Goal: Use online tool/utility: Utilize a website feature to perform a specific function

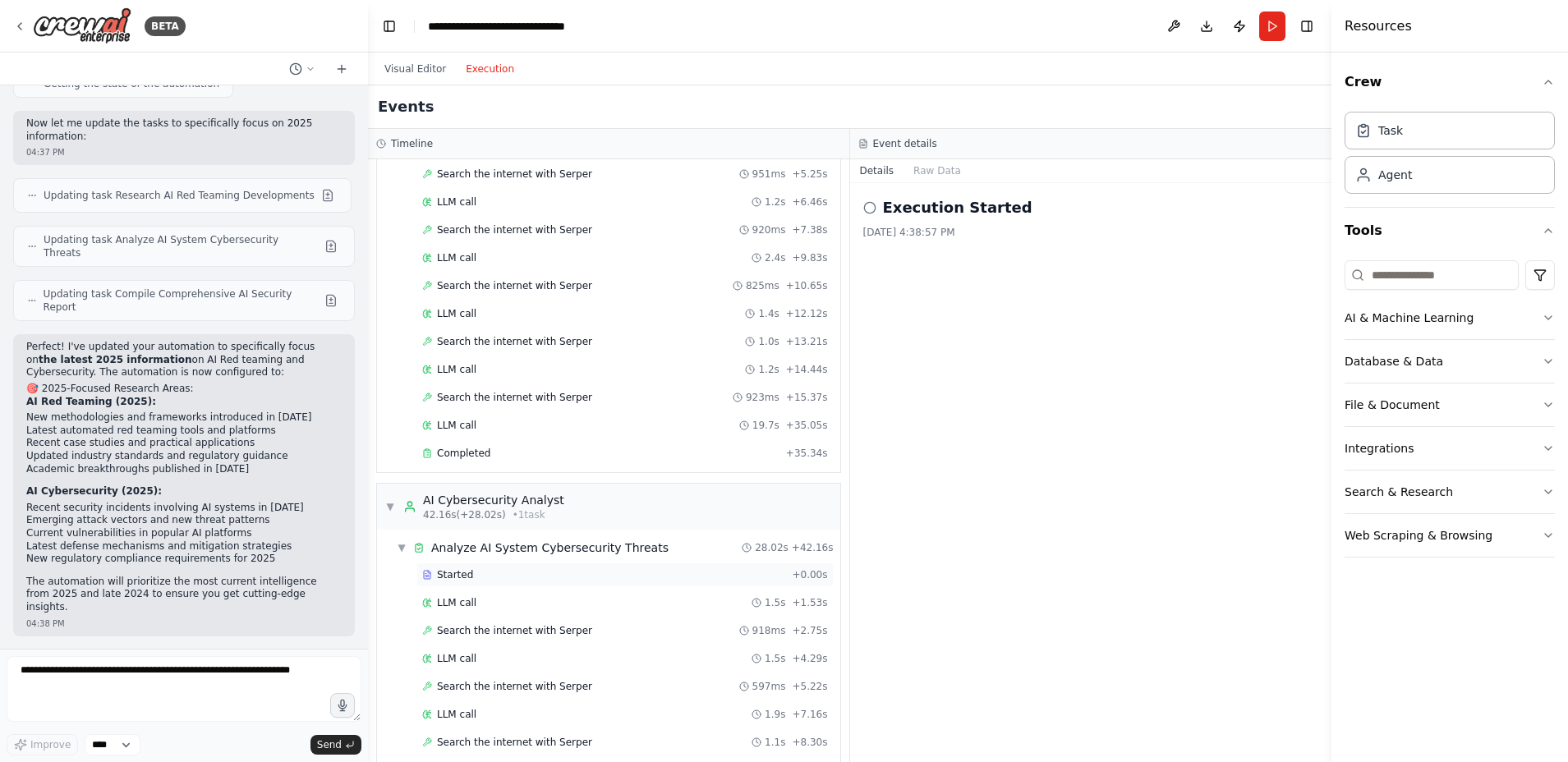
scroll to position [493, 0]
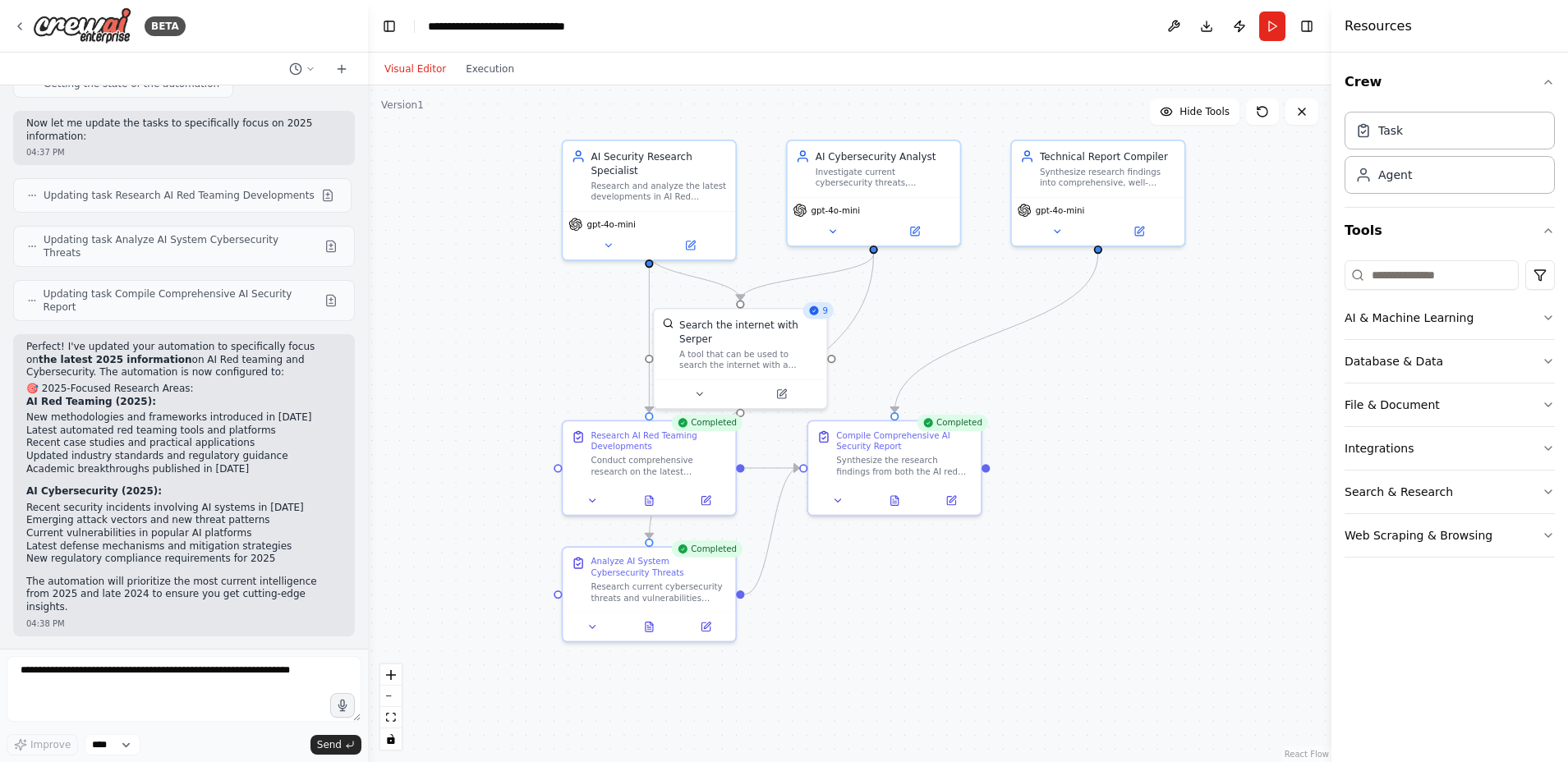
click at [413, 65] on button "Visual Editor" at bounding box center [415, 69] width 81 height 20
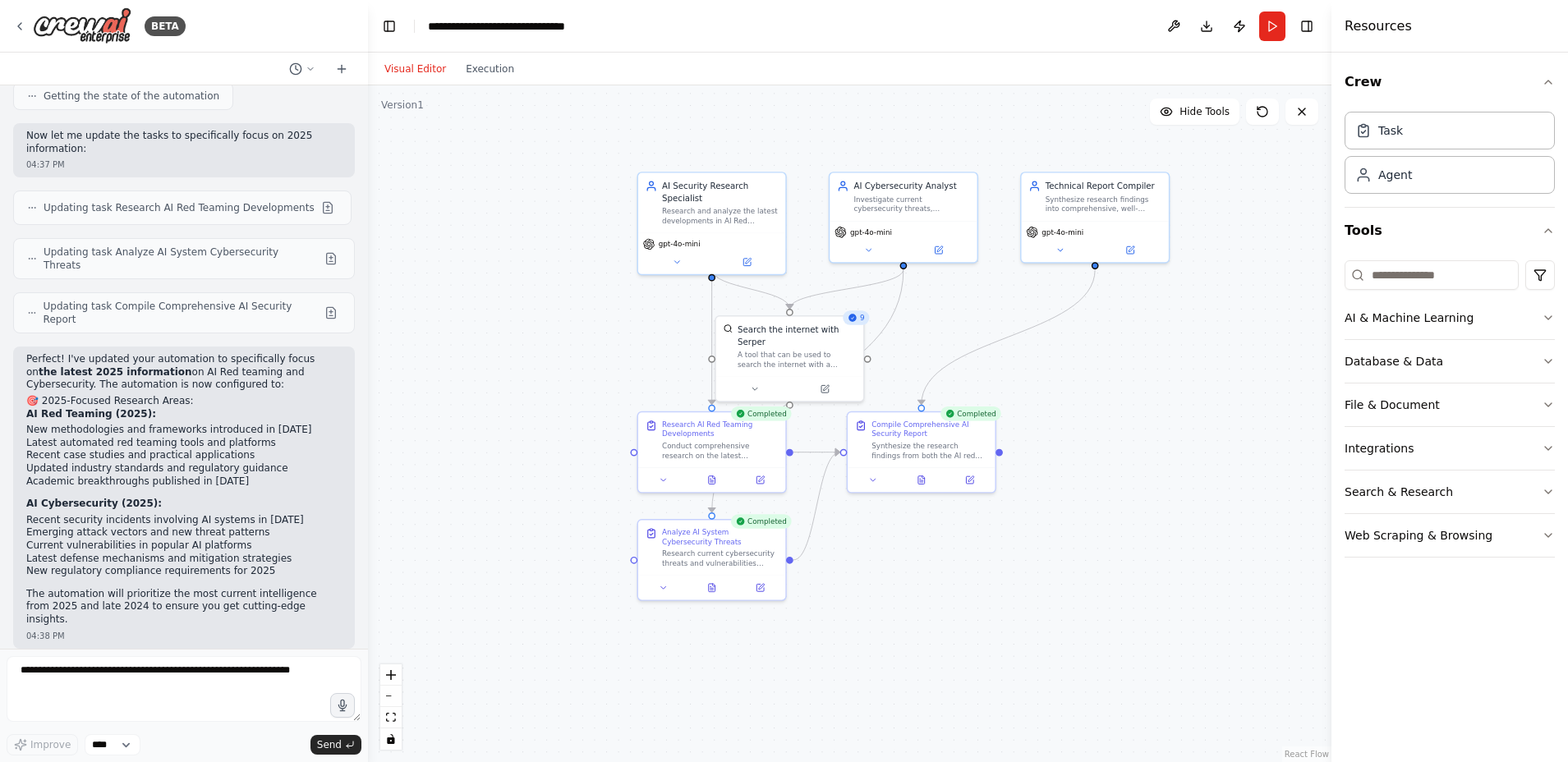
scroll to position [1707, 0]
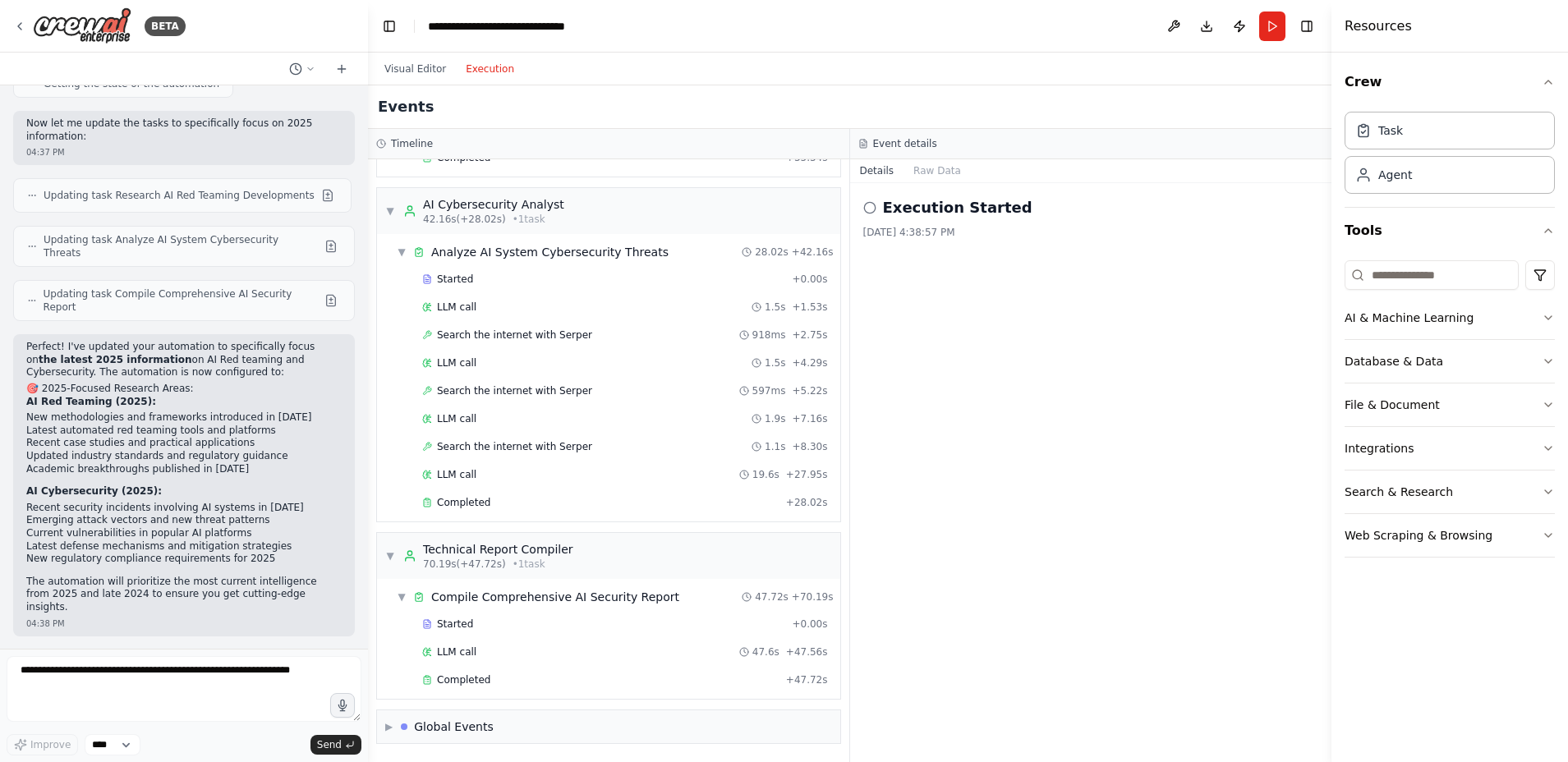
click at [484, 68] on button "Execution" at bounding box center [490, 69] width 68 height 20
click at [875, 170] on button "Details" at bounding box center [877, 170] width 54 height 23
click at [937, 168] on button "Raw Data" at bounding box center [937, 170] width 67 height 23
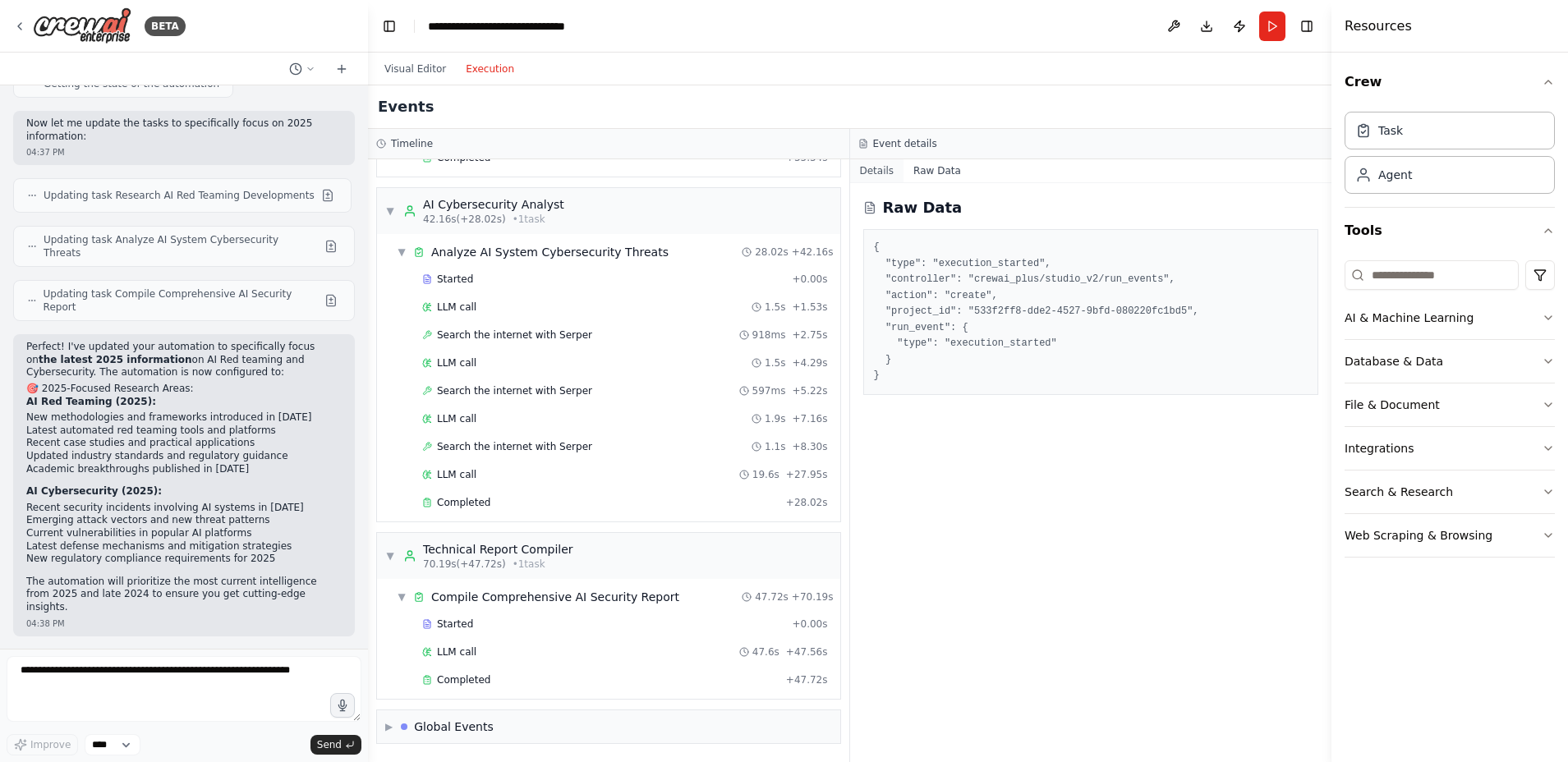
click at [871, 170] on button "Details" at bounding box center [877, 170] width 54 height 23
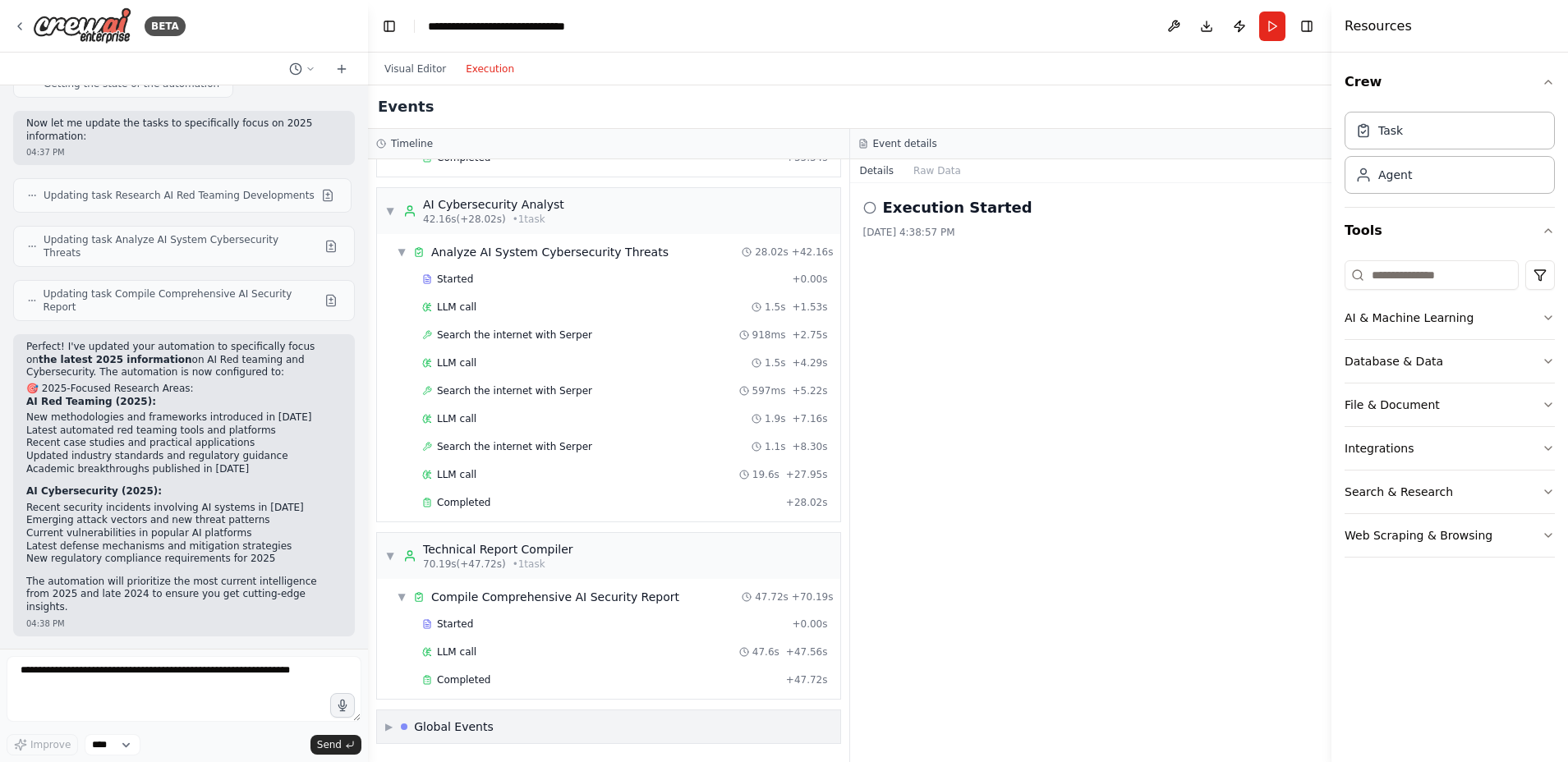
click at [385, 725] on span "▶" at bounding box center [389, 726] width 7 height 13
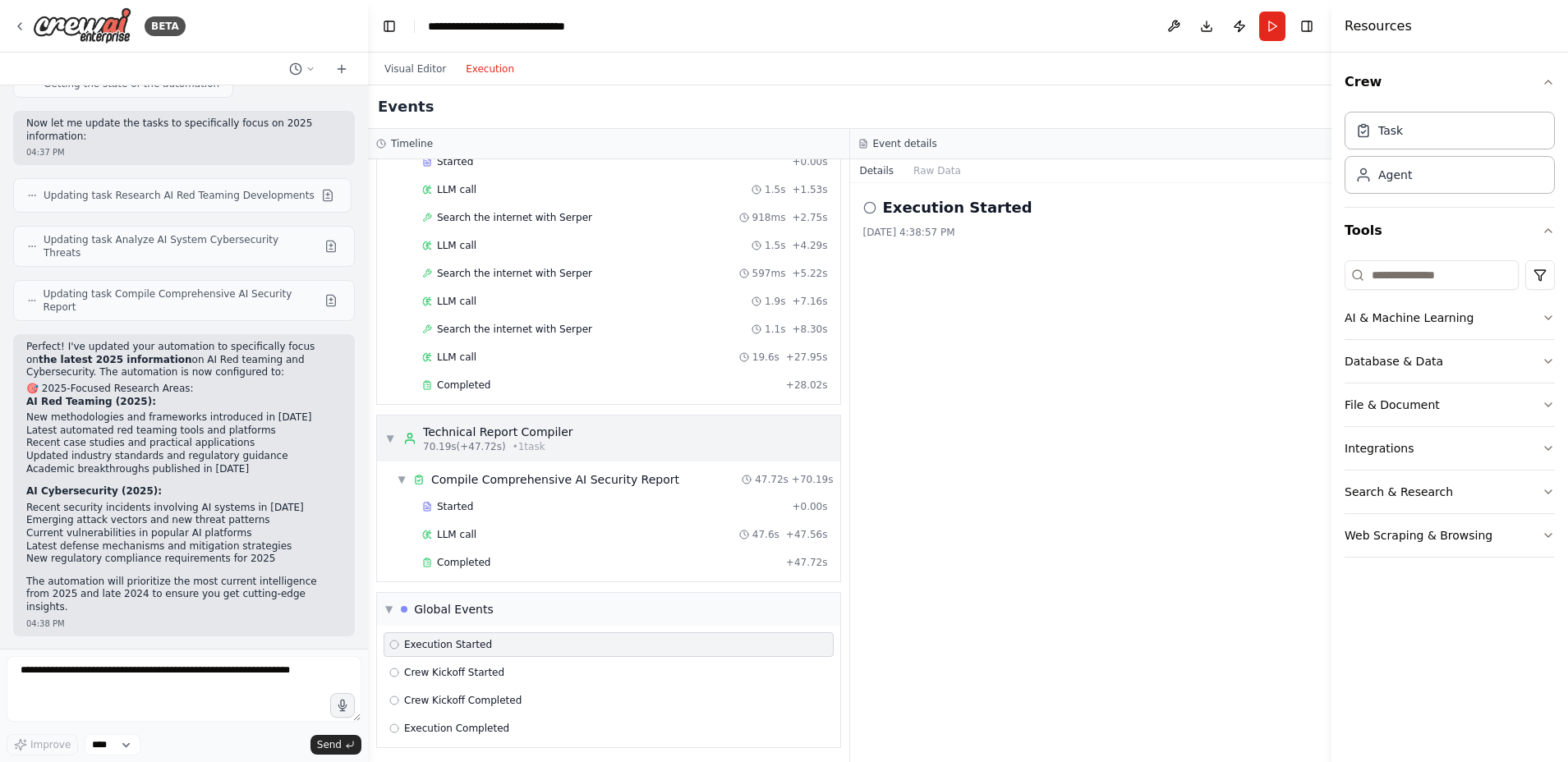
scroll to position [614, 0]
click at [1204, 22] on button "Download" at bounding box center [1206, 26] width 26 height 30
click at [1546, 311] on icon "button" at bounding box center [1547, 318] width 13 height 13
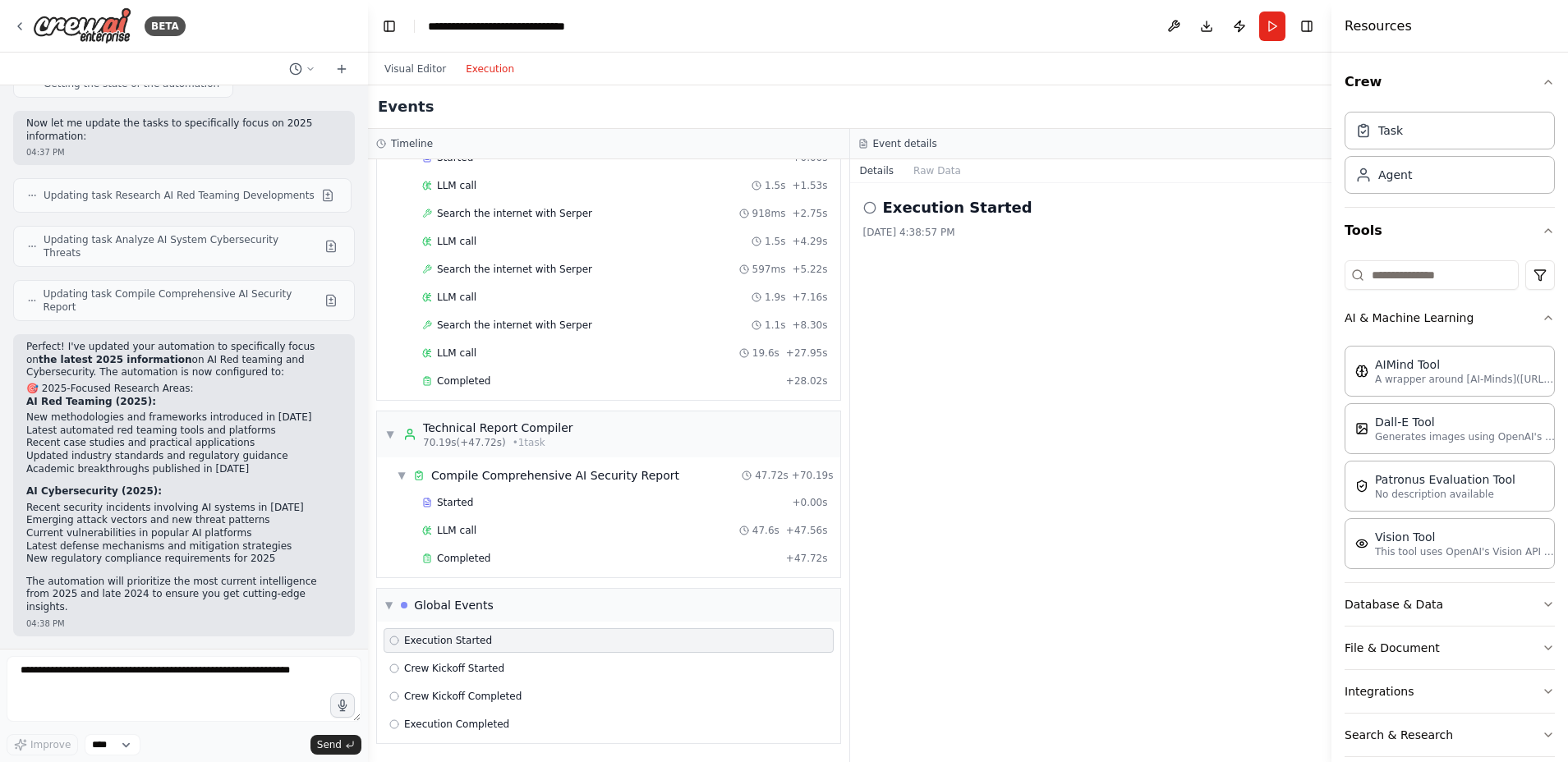
click at [1020, 342] on div "Execution Started [DATE] 4:38:57 PM" at bounding box center [1091, 473] width 482 height 579
click at [434, 71] on button "Visual Editor" at bounding box center [415, 69] width 81 height 20
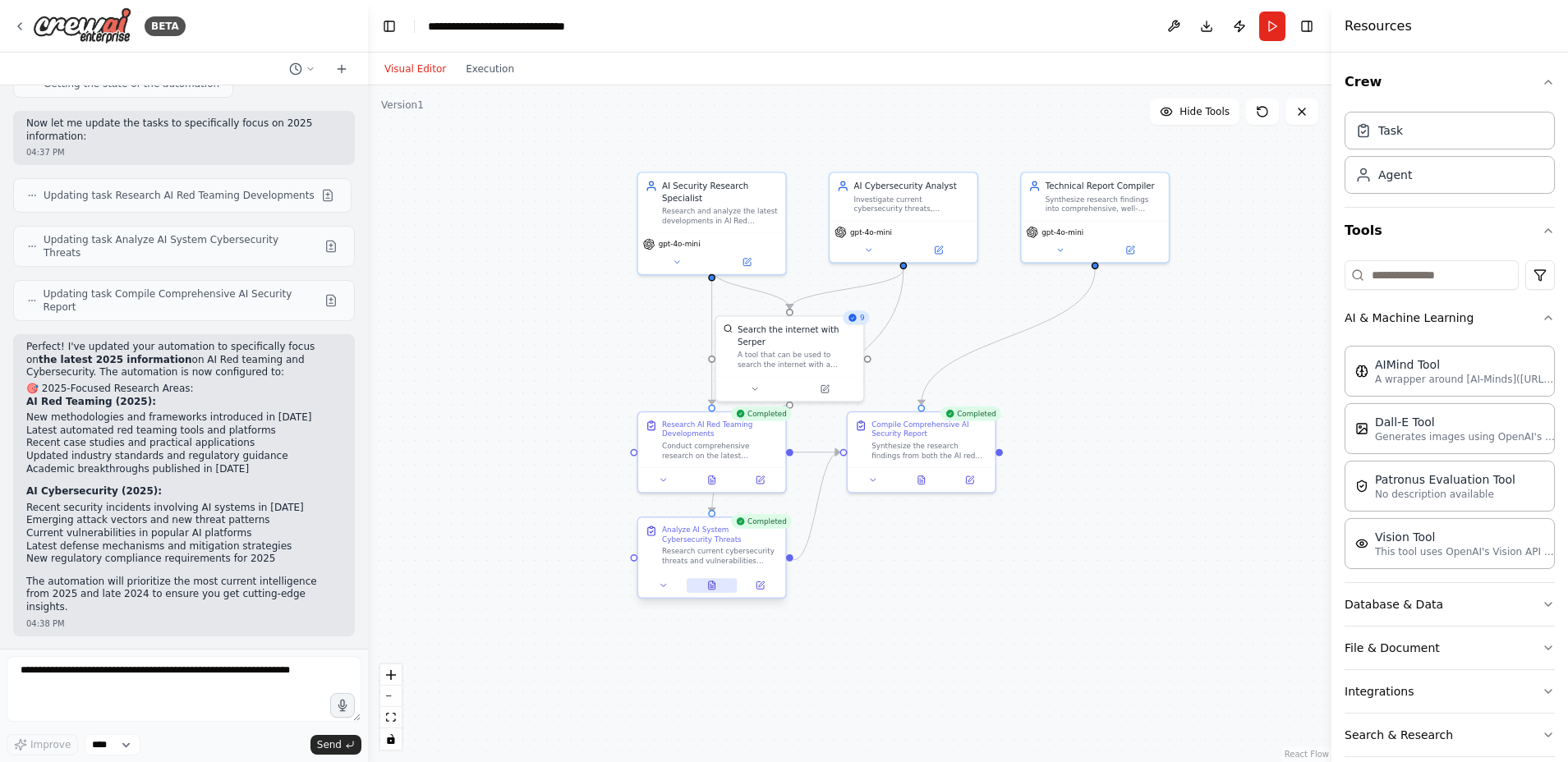
click at [711, 585] on icon at bounding box center [712, 585] width 7 height 8
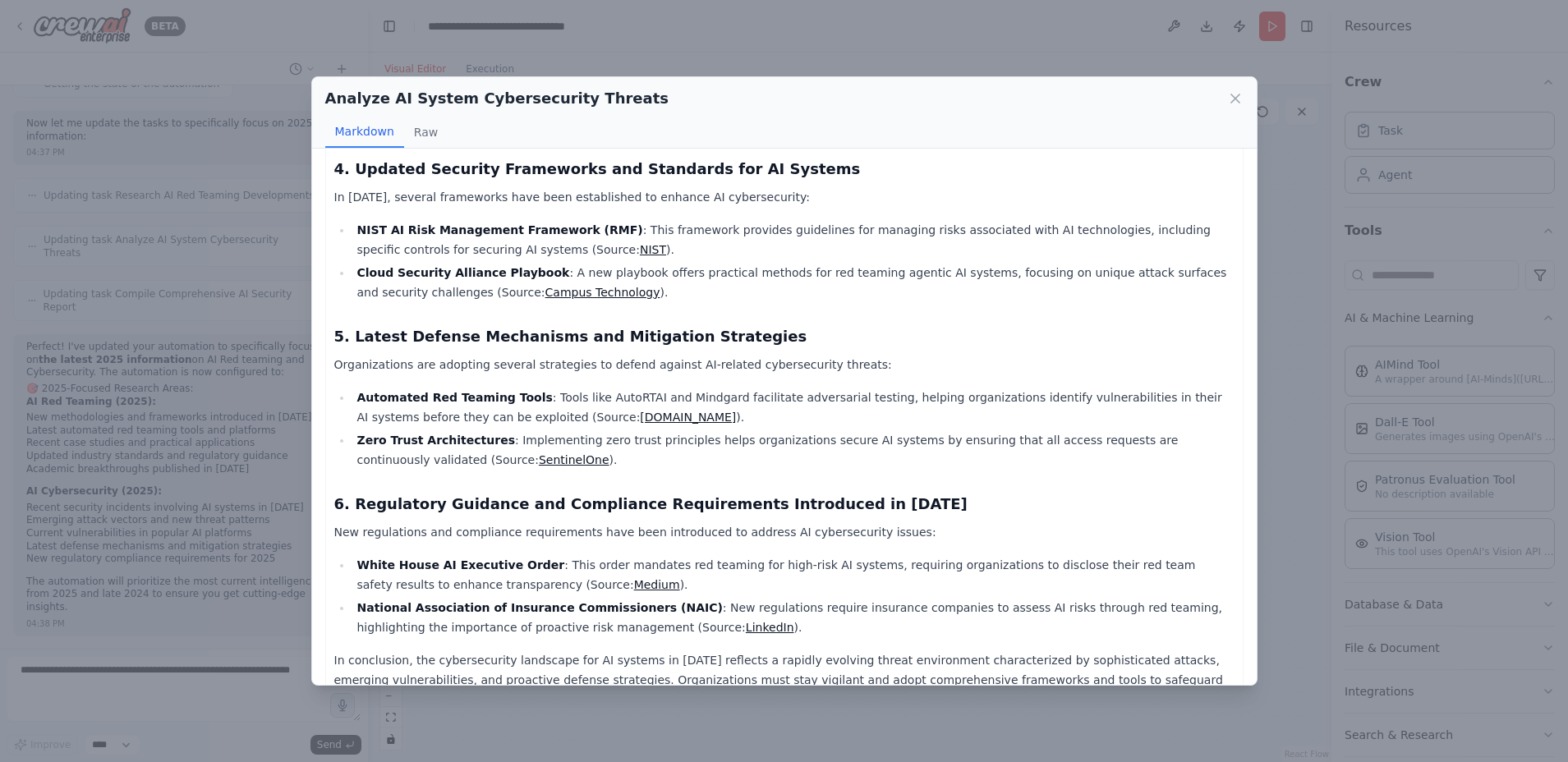
scroll to position [607, 0]
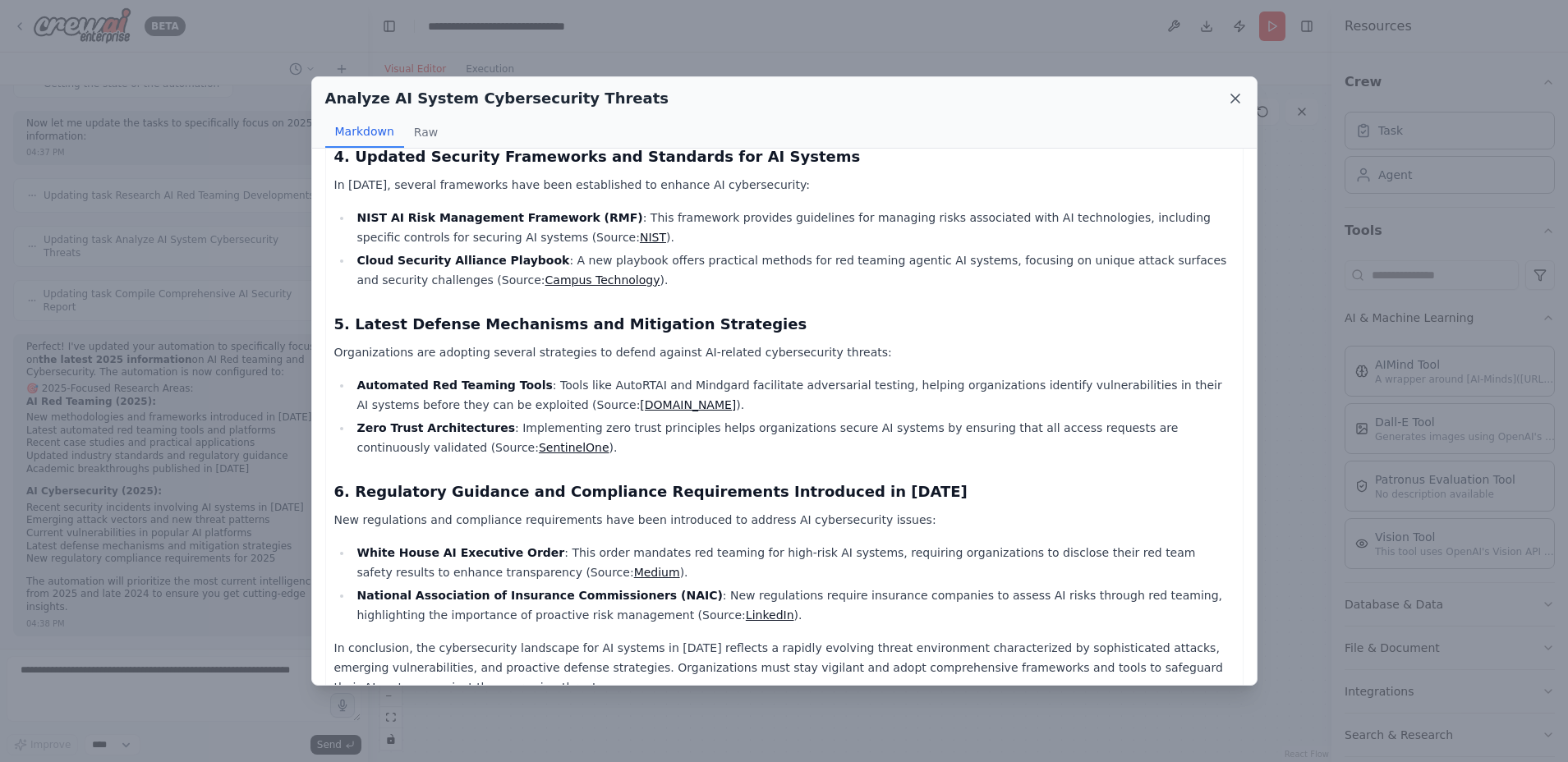
click at [1233, 93] on icon at bounding box center [1235, 98] width 17 height 17
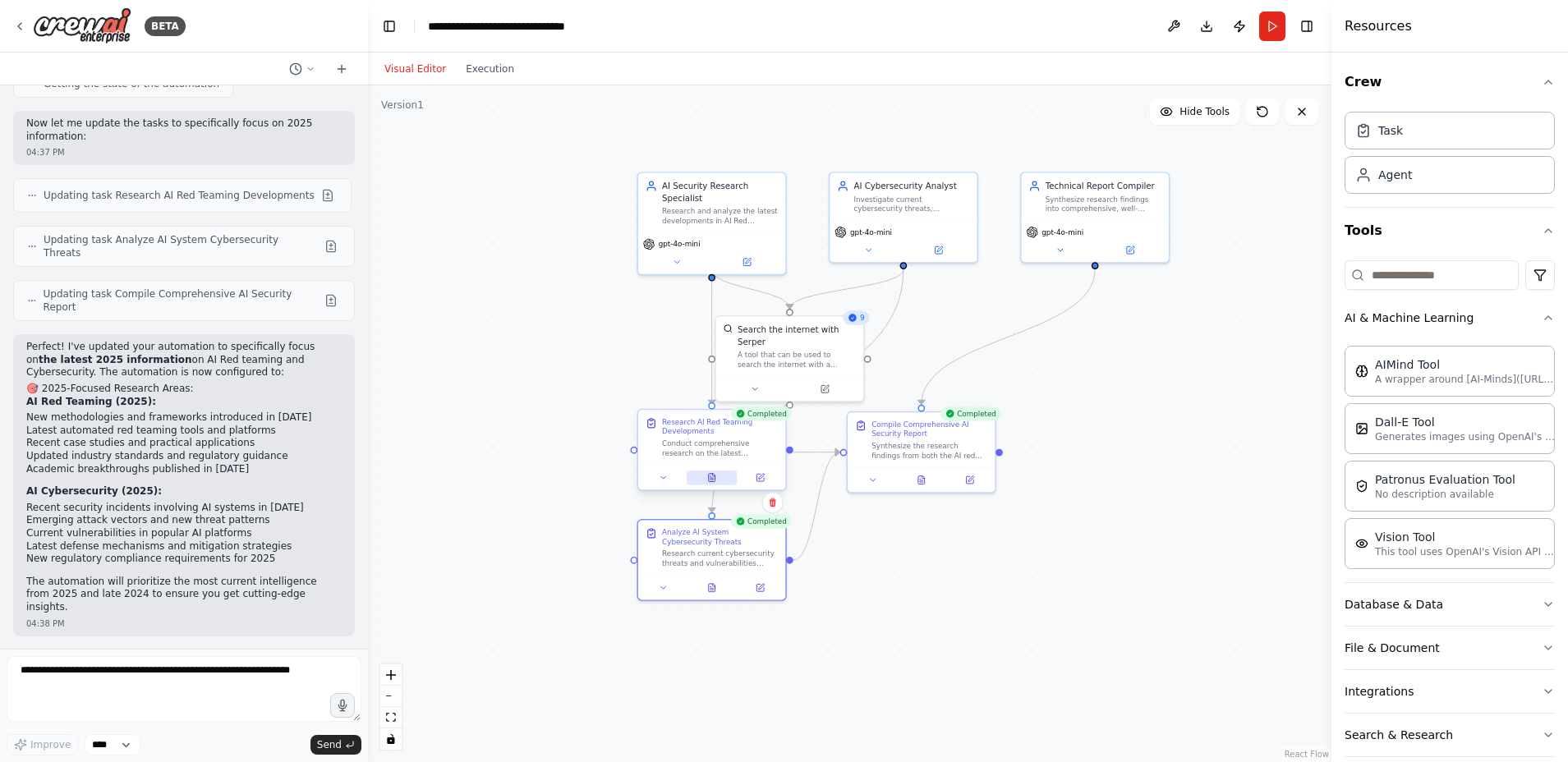
click at [711, 477] on icon at bounding box center [711, 477] width 1 height 0
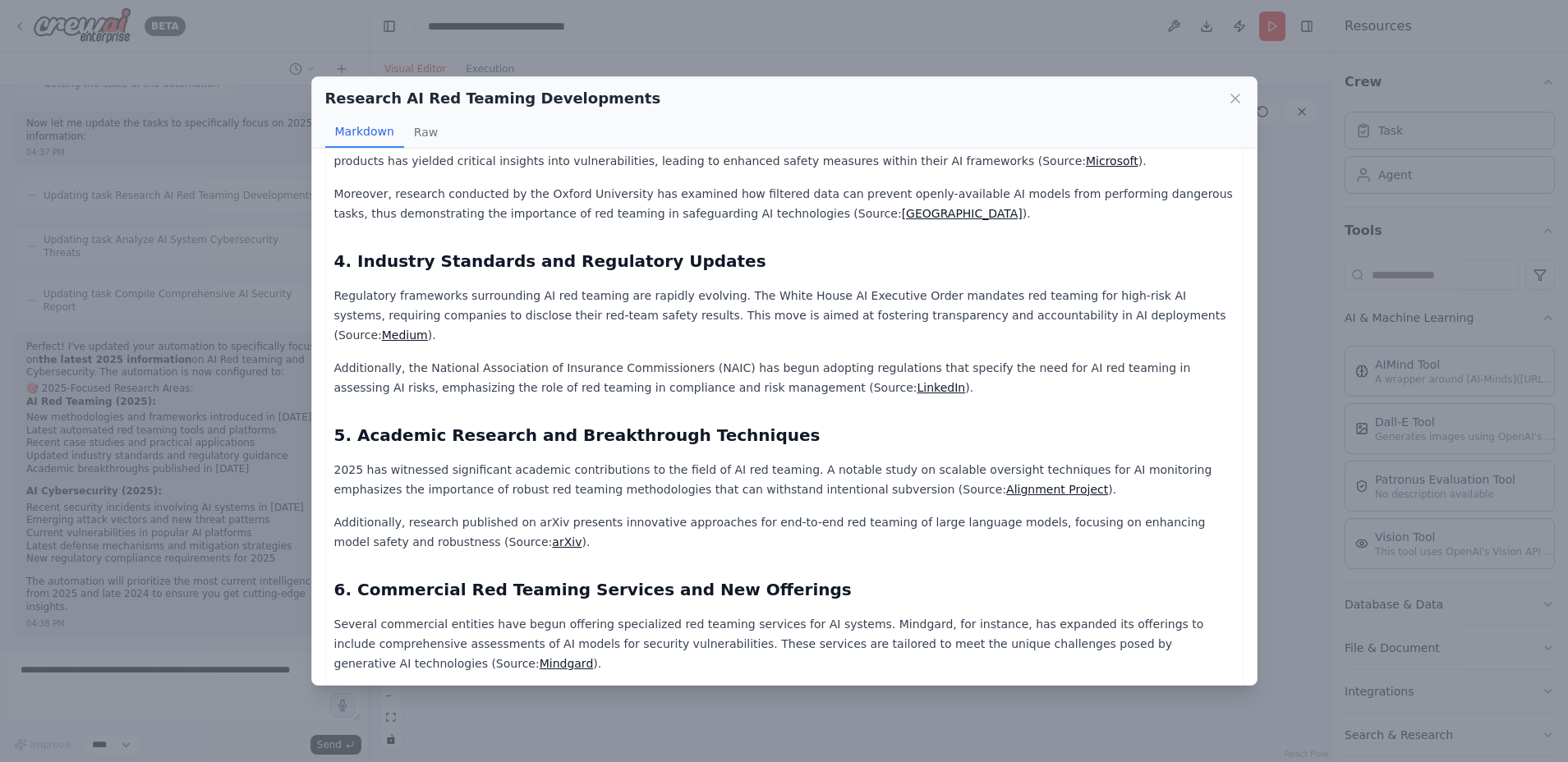
scroll to position [504, 0]
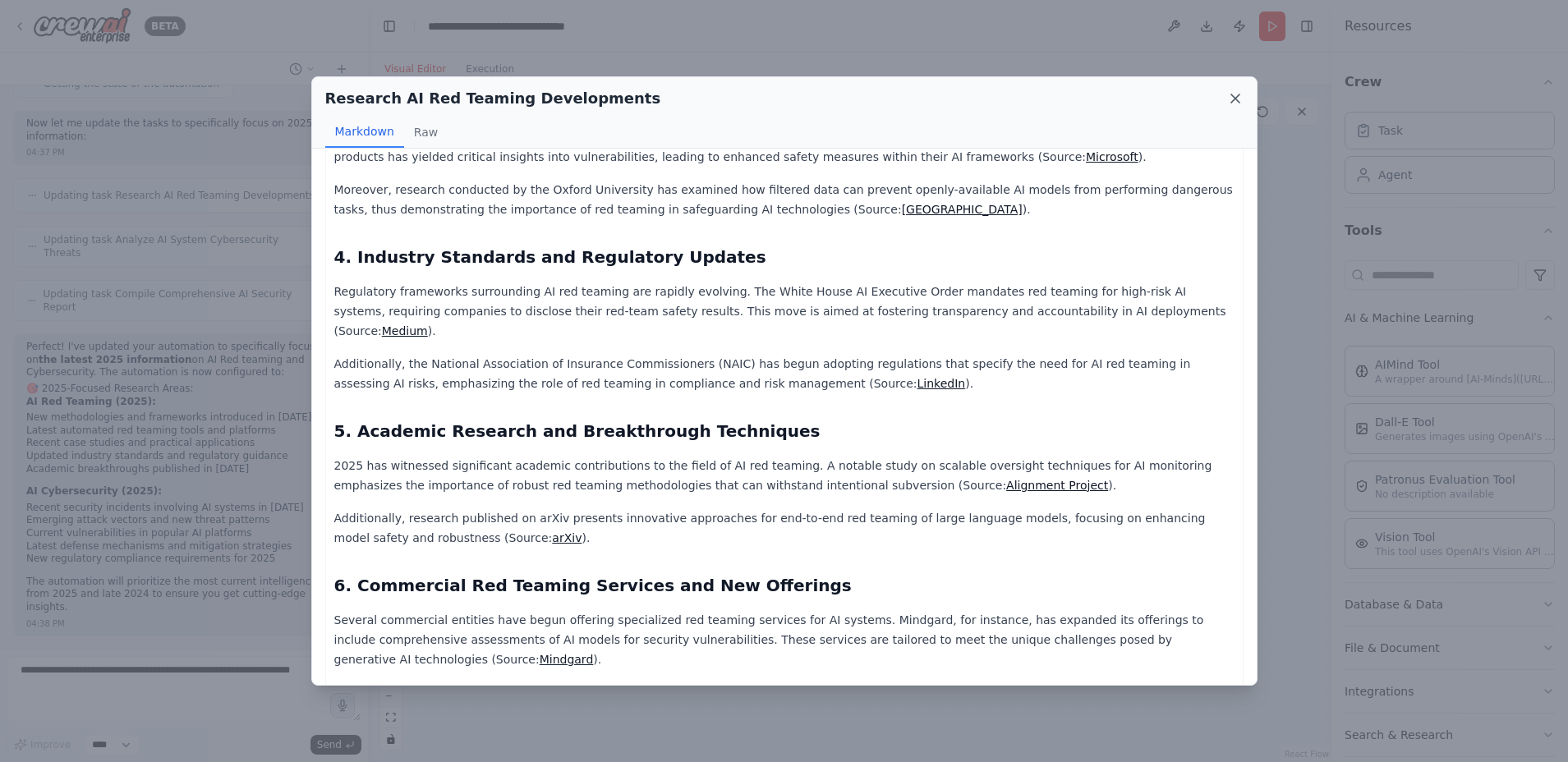
click at [1232, 96] on icon at bounding box center [1235, 98] width 8 height 8
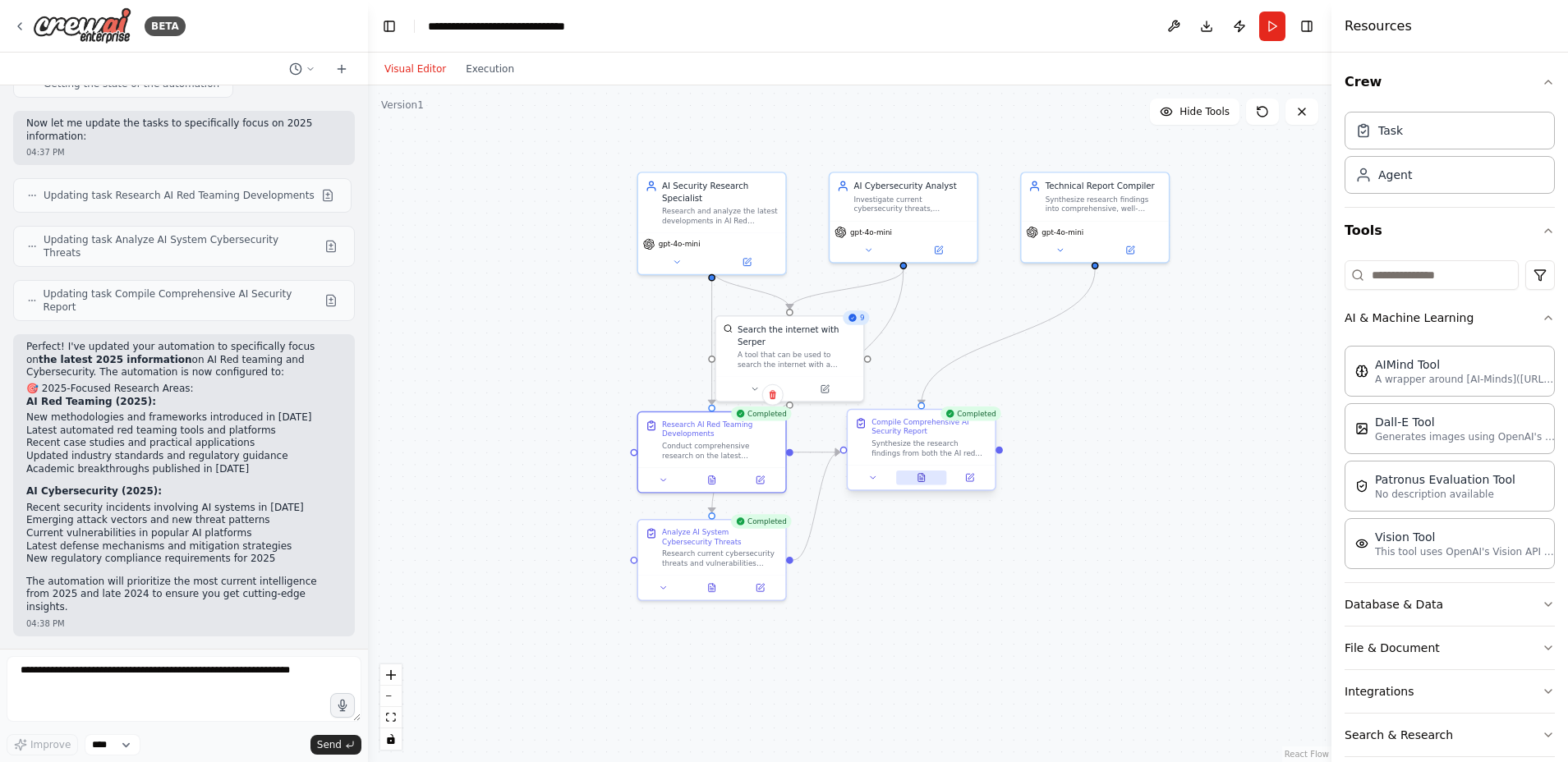
click at [917, 476] on icon at bounding box center [921, 478] width 10 height 10
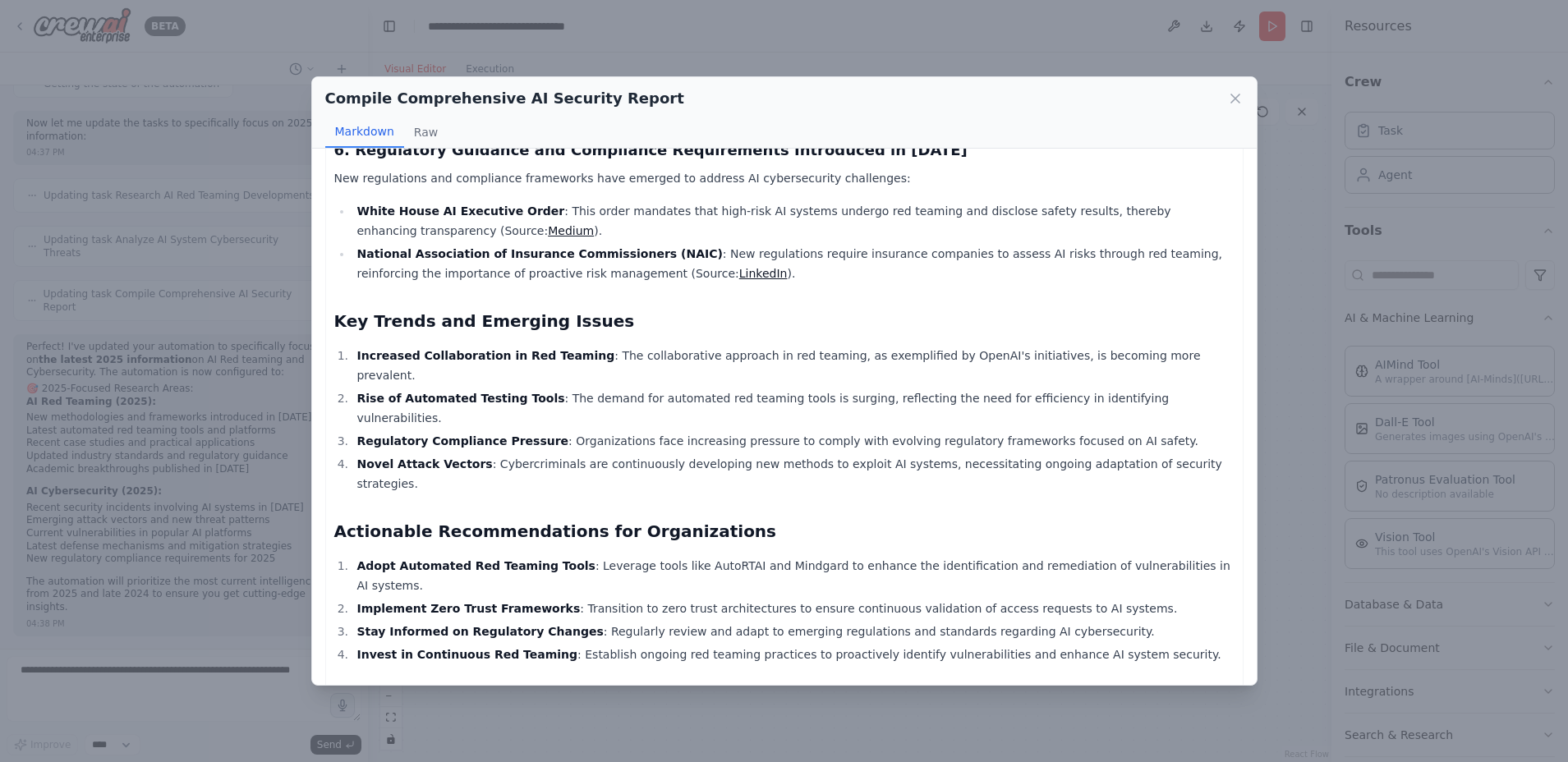
scroll to position [1981, 0]
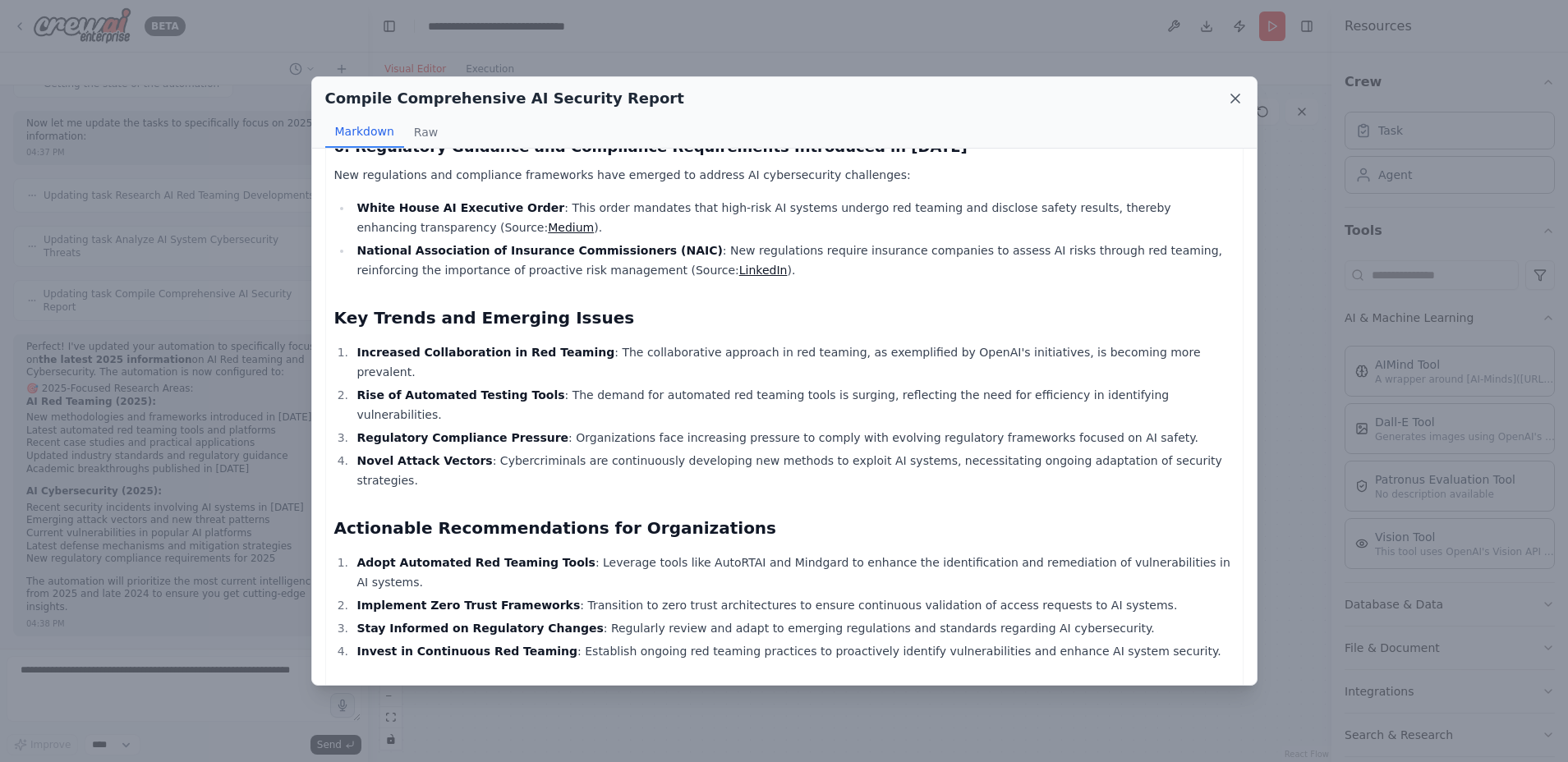
click at [1231, 93] on icon at bounding box center [1235, 98] width 17 height 17
